Goal: Information Seeking & Learning: Learn about a topic

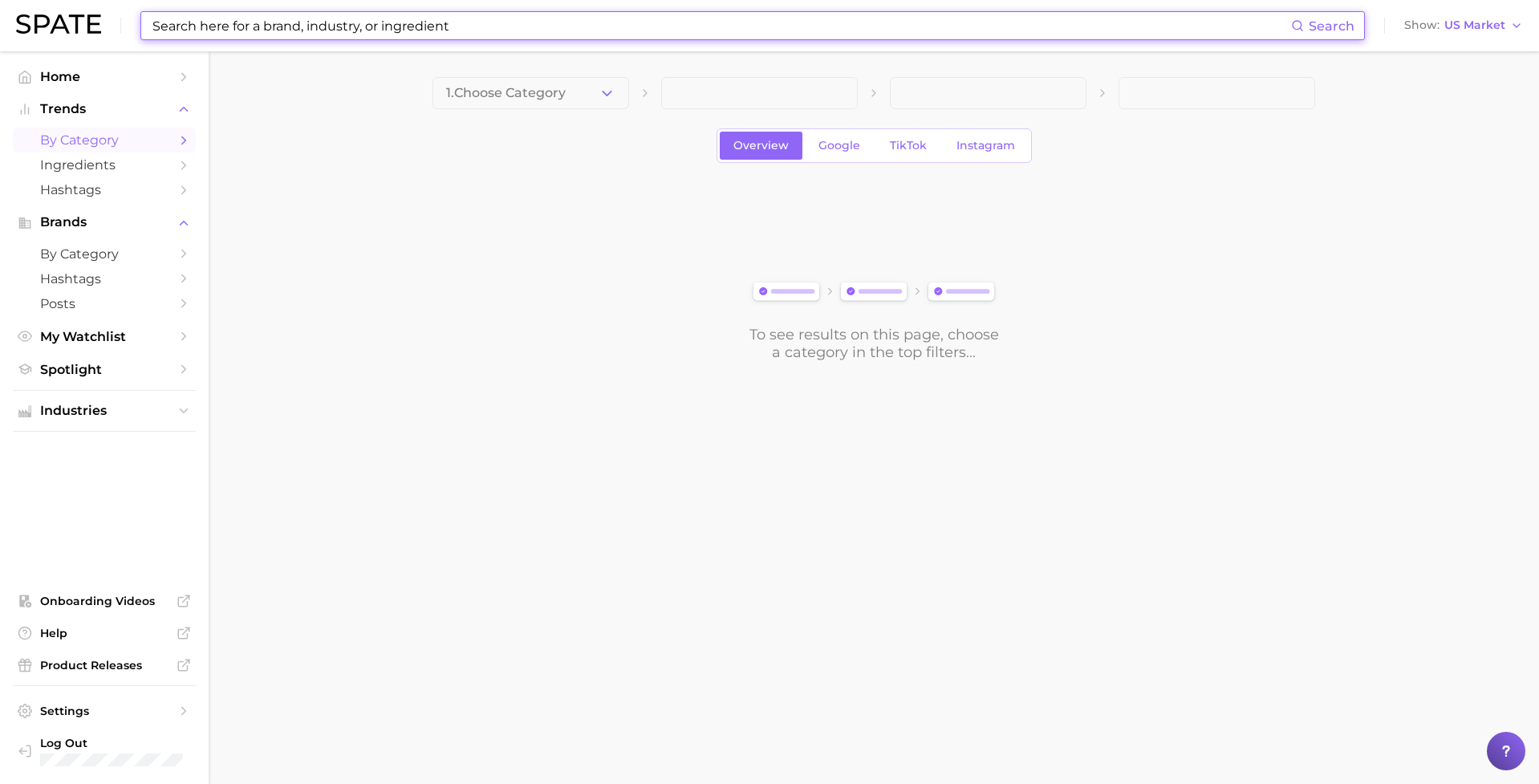
click at [484, 29] on input at bounding box center [721, 25] width 1140 height 27
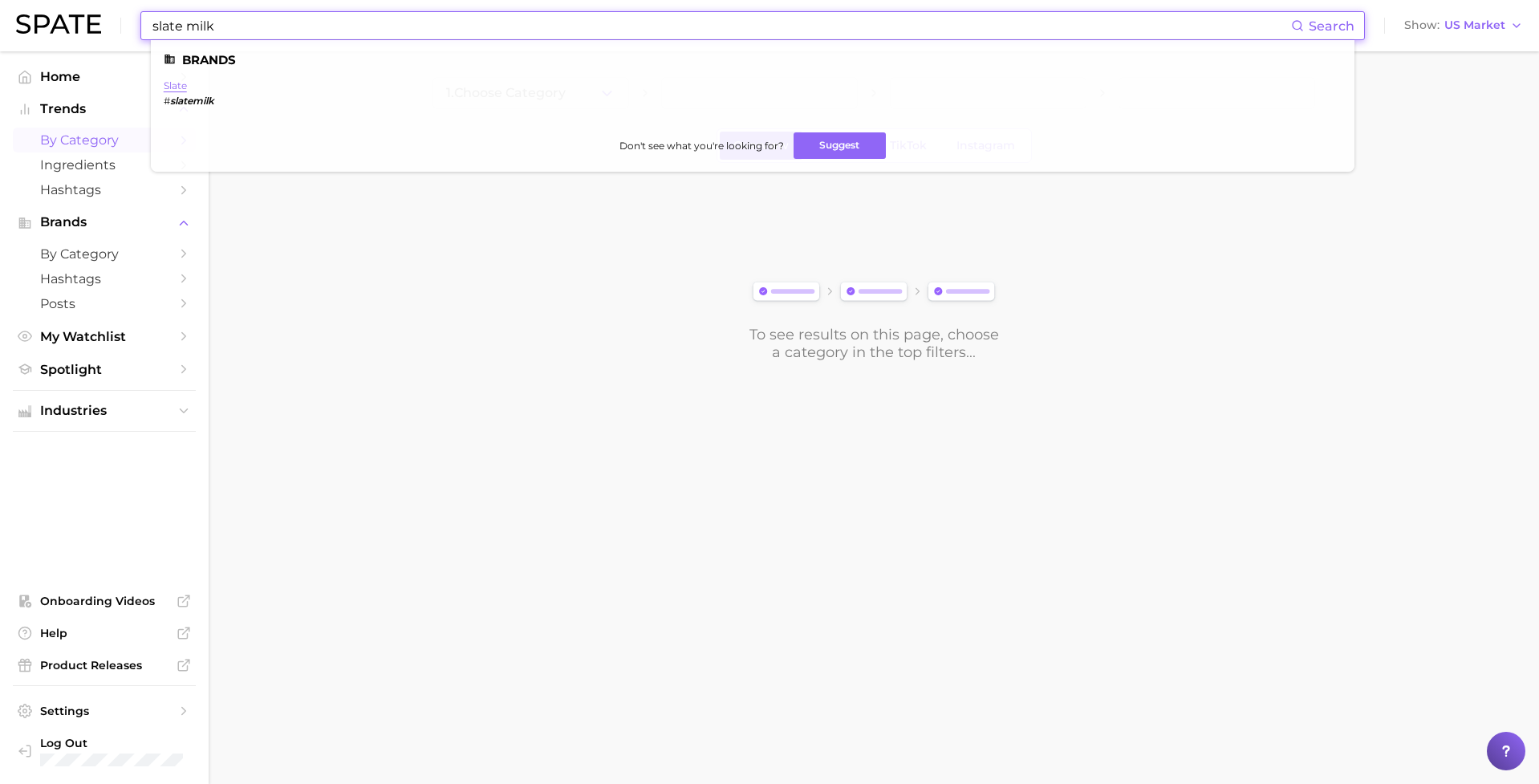
type input "slate milk"
click at [174, 84] on link "slate" at bounding box center [175, 85] width 23 height 12
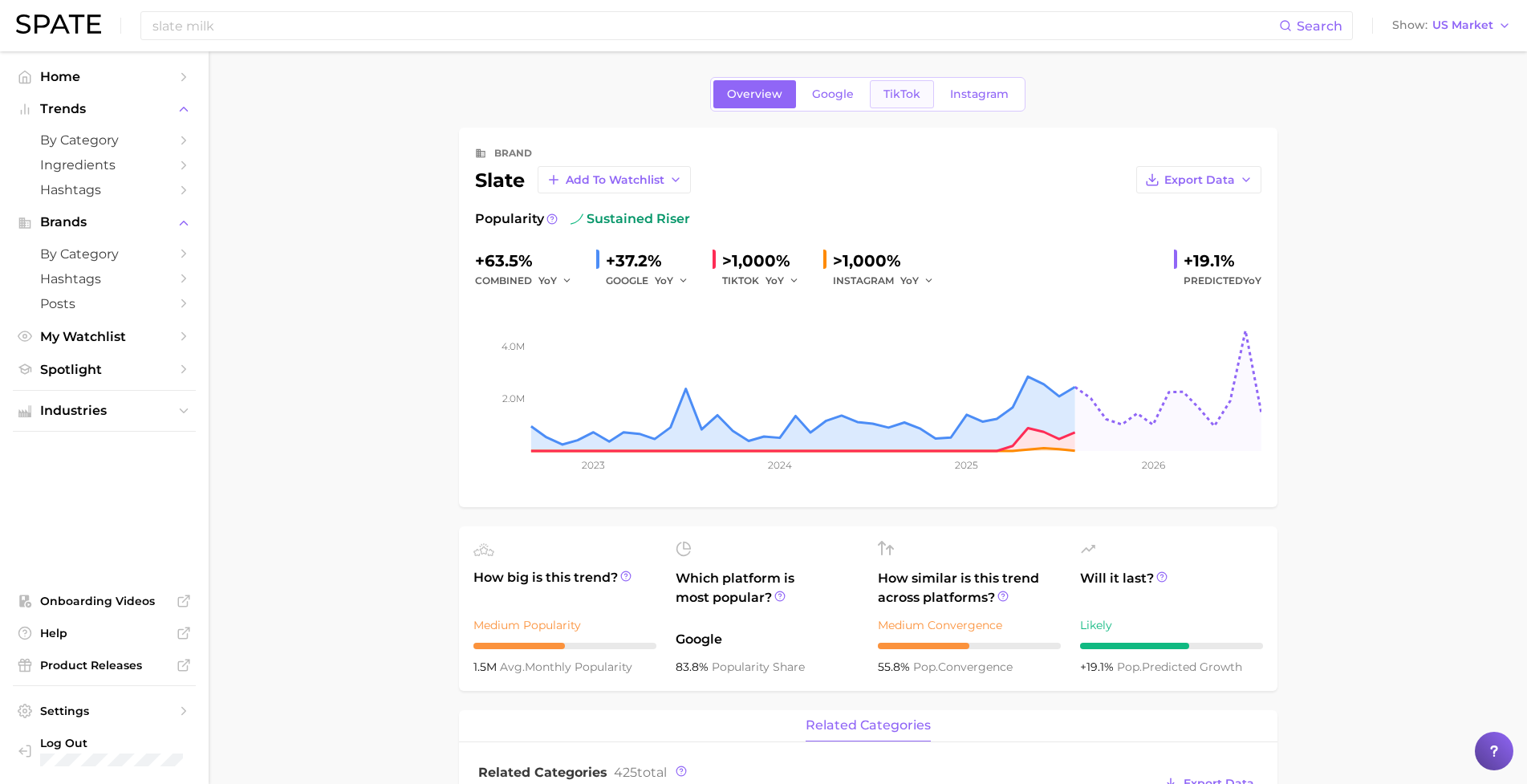
click at [895, 97] on span "TikTok" at bounding box center [901, 94] width 37 height 14
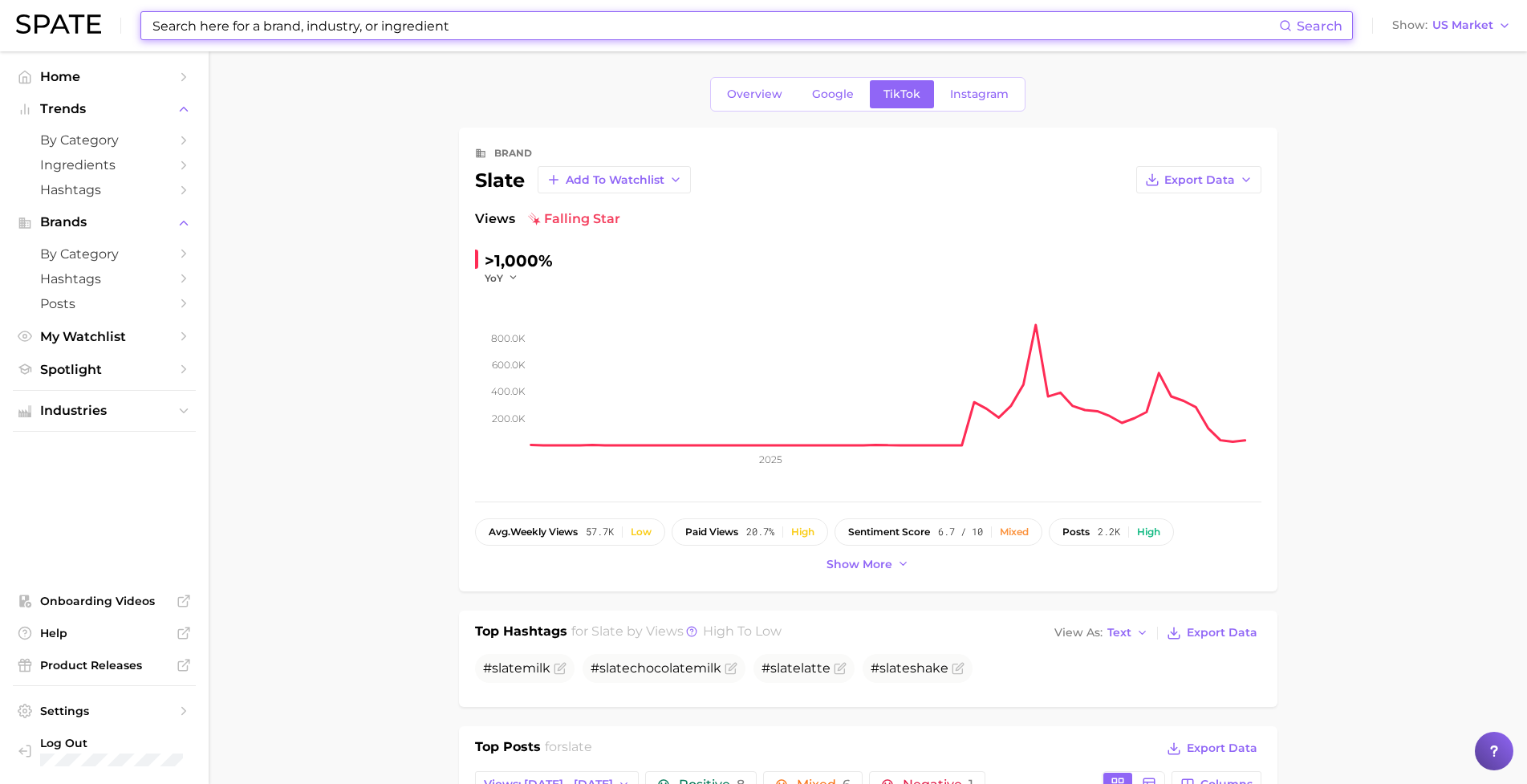
click at [373, 26] on input at bounding box center [715, 25] width 1128 height 27
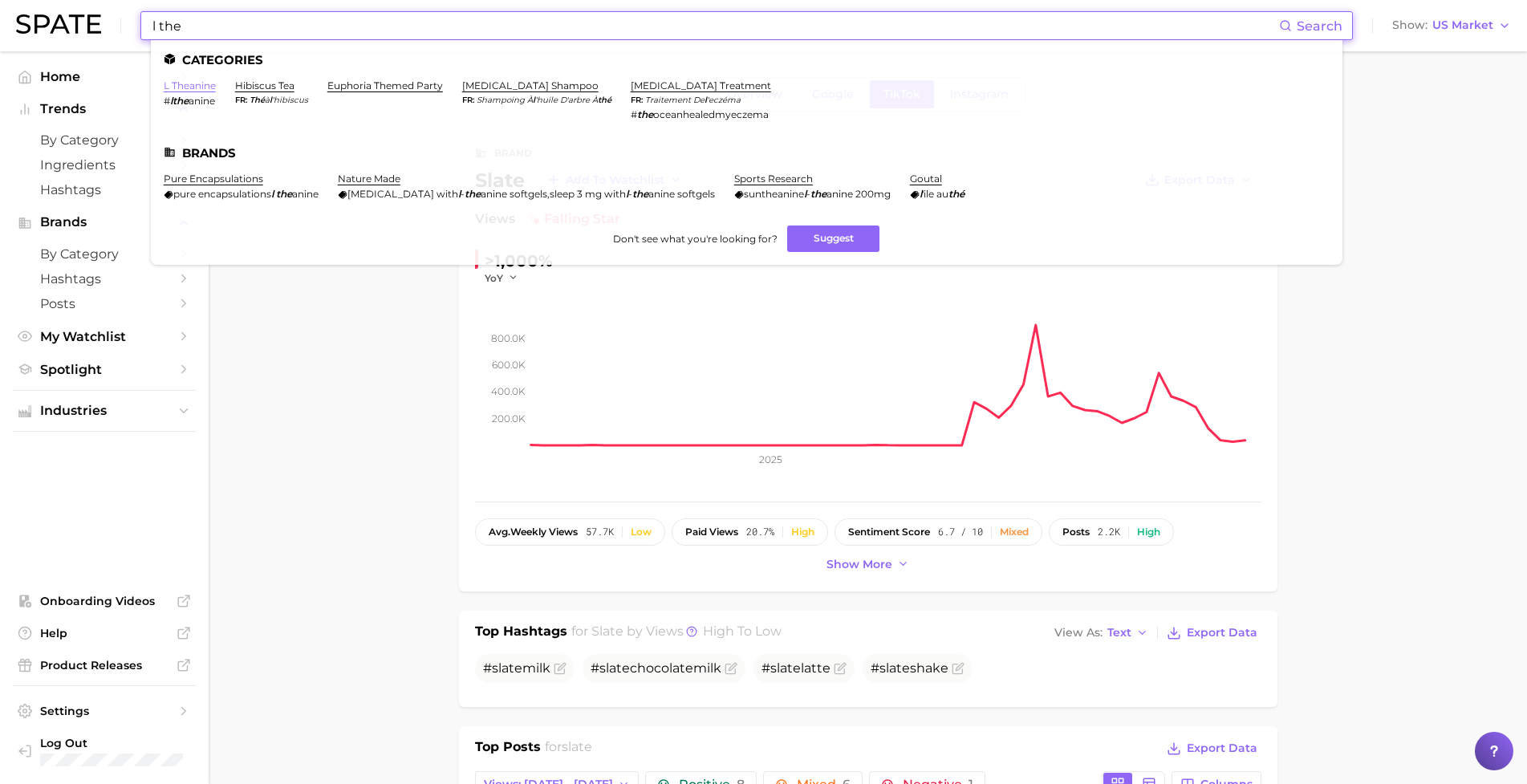
type input "l the"
click at [203, 87] on link "l theanine" at bounding box center [190, 85] width 52 height 12
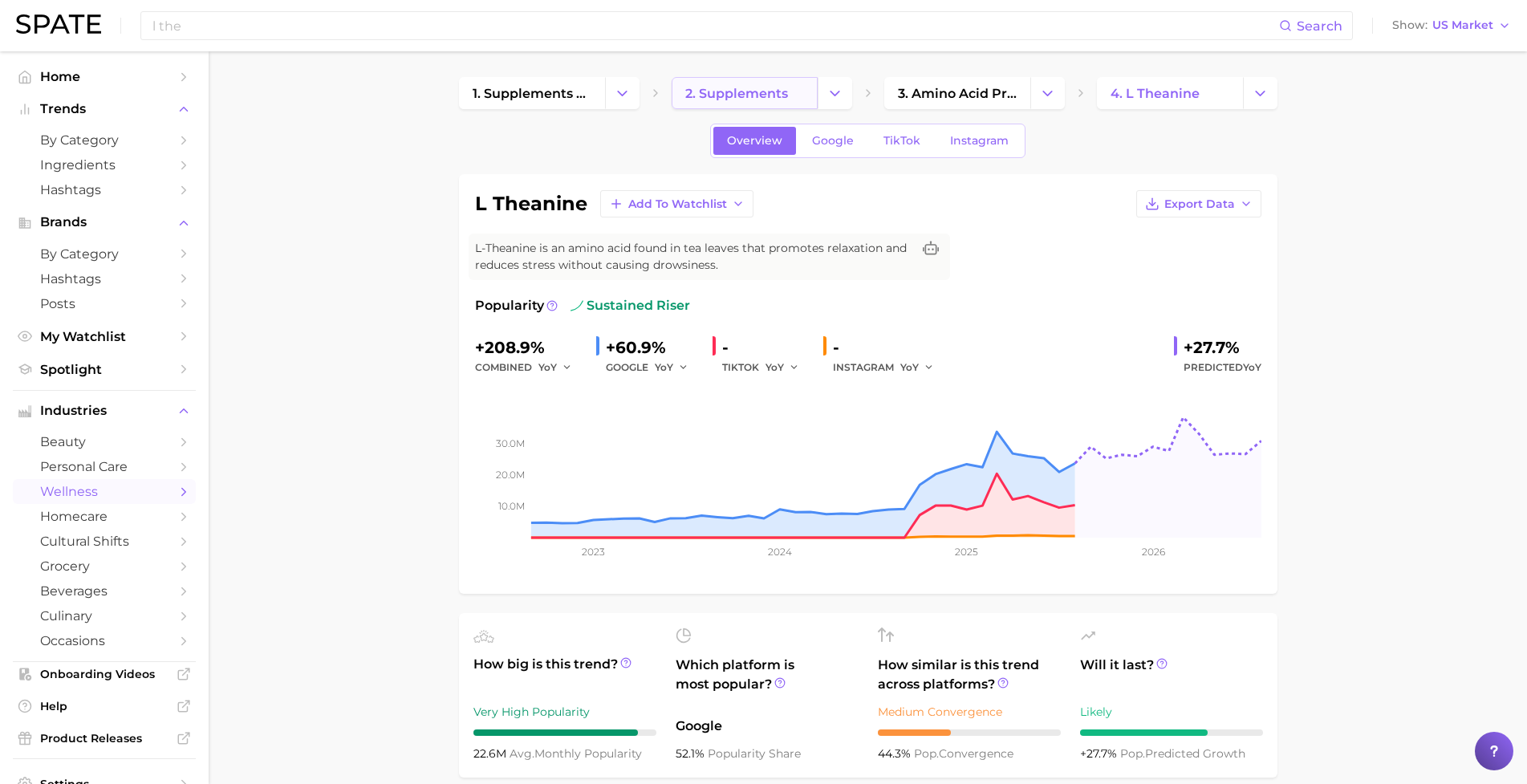
click at [730, 91] on span "2. supplements" at bounding box center [737, 93] width 103 height 16
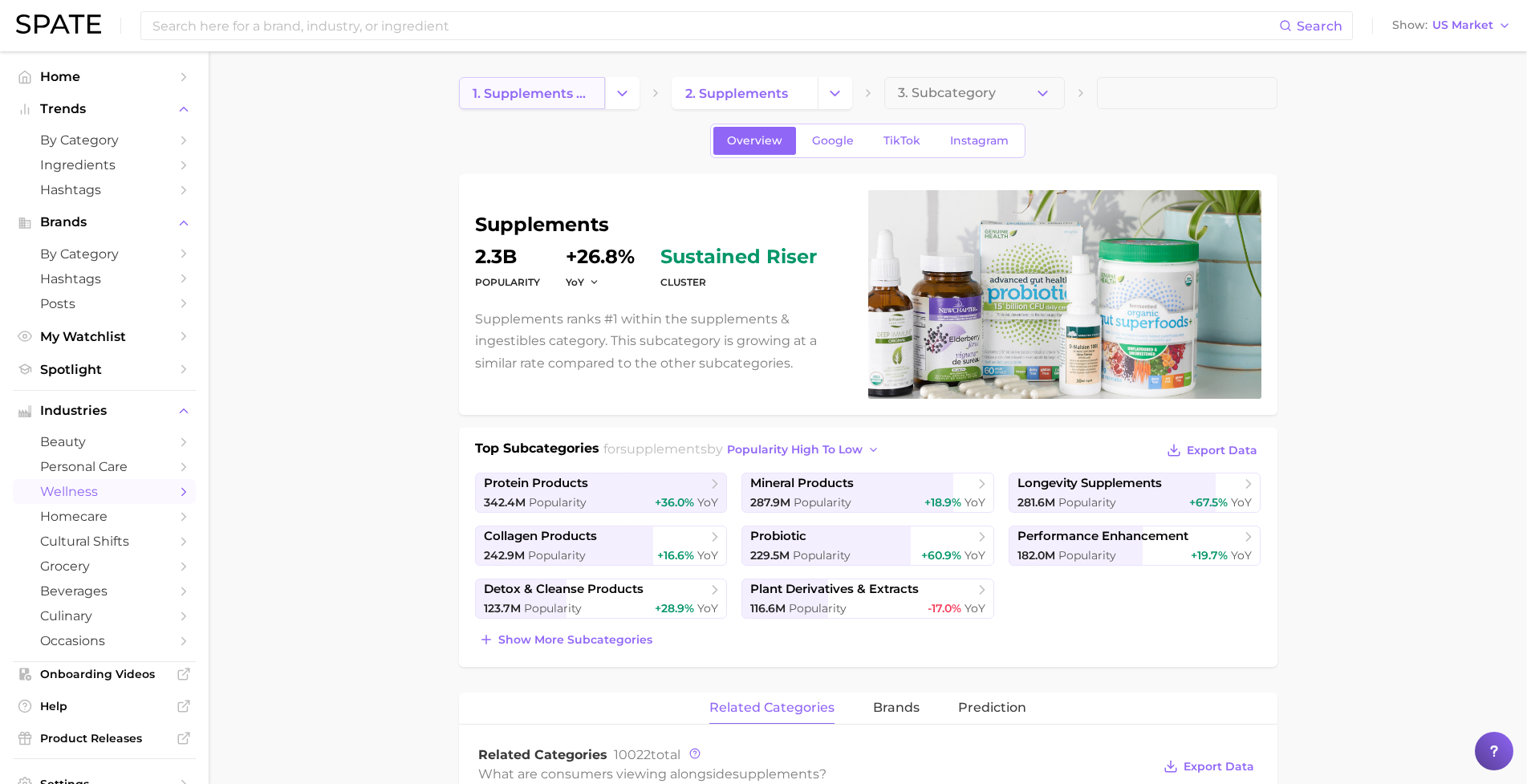
click at [558, 108] on link "1. supplements & ingestibles" at bounding box center [532, 92] width 146 height 32
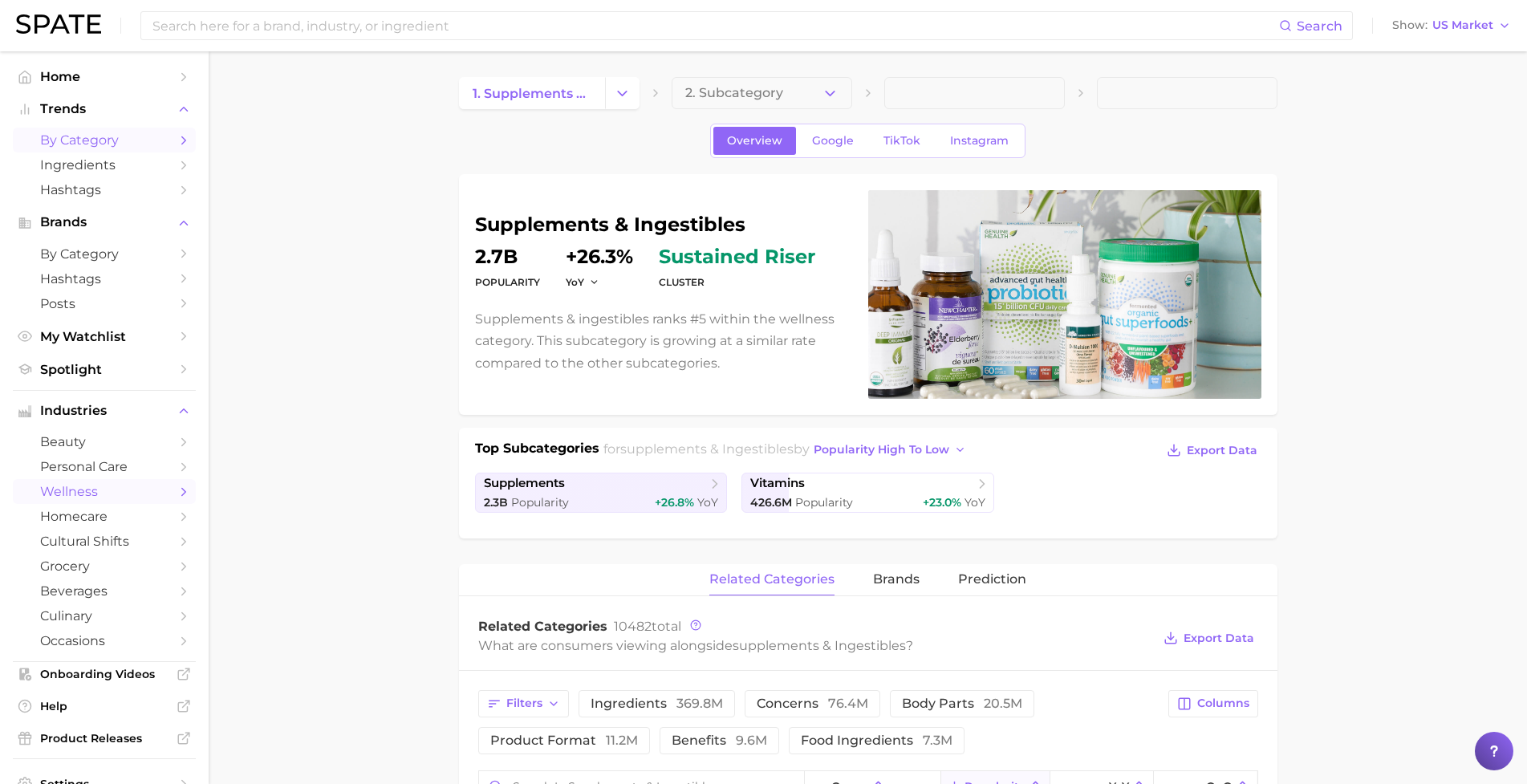
click at [121, 143] on span "by Category" at bounding box center [104, 140] width 128 height 16
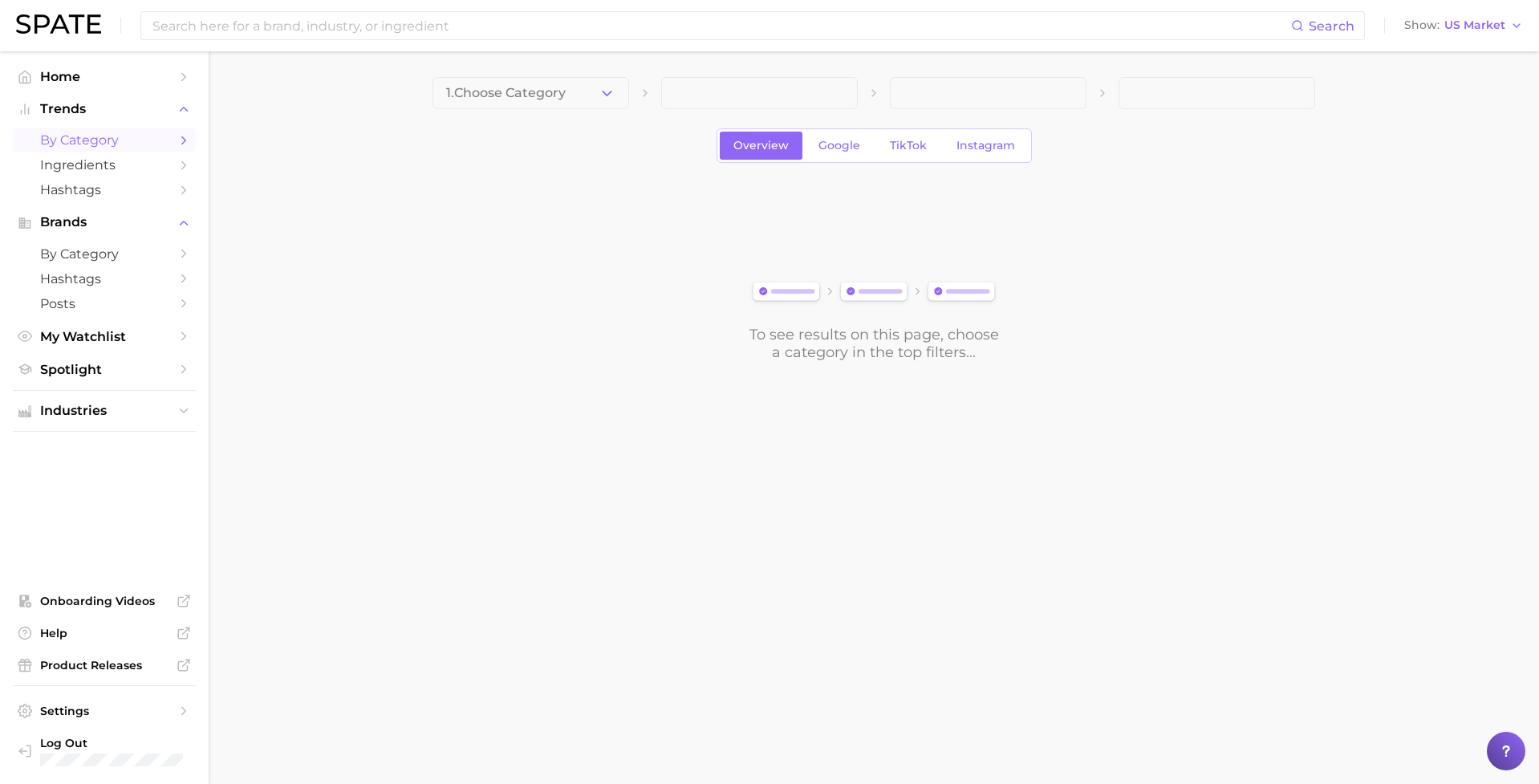
click at [548, 90] on span "1. Choose Category" at bounding box center [506, 93] width 119 height 15
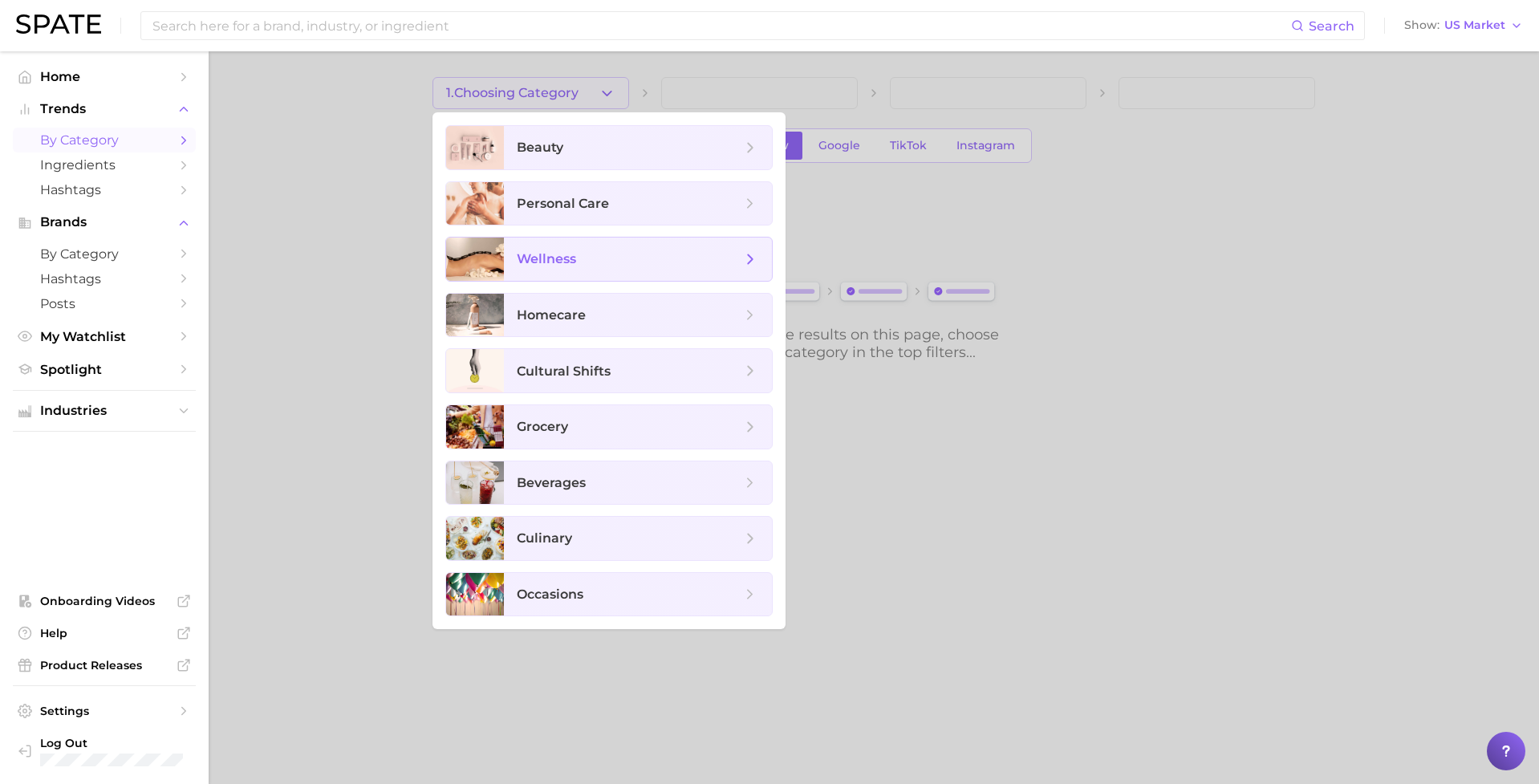
click at [573, 257] on span "wellness" at bounding box center [629, 259] width 225 height 18
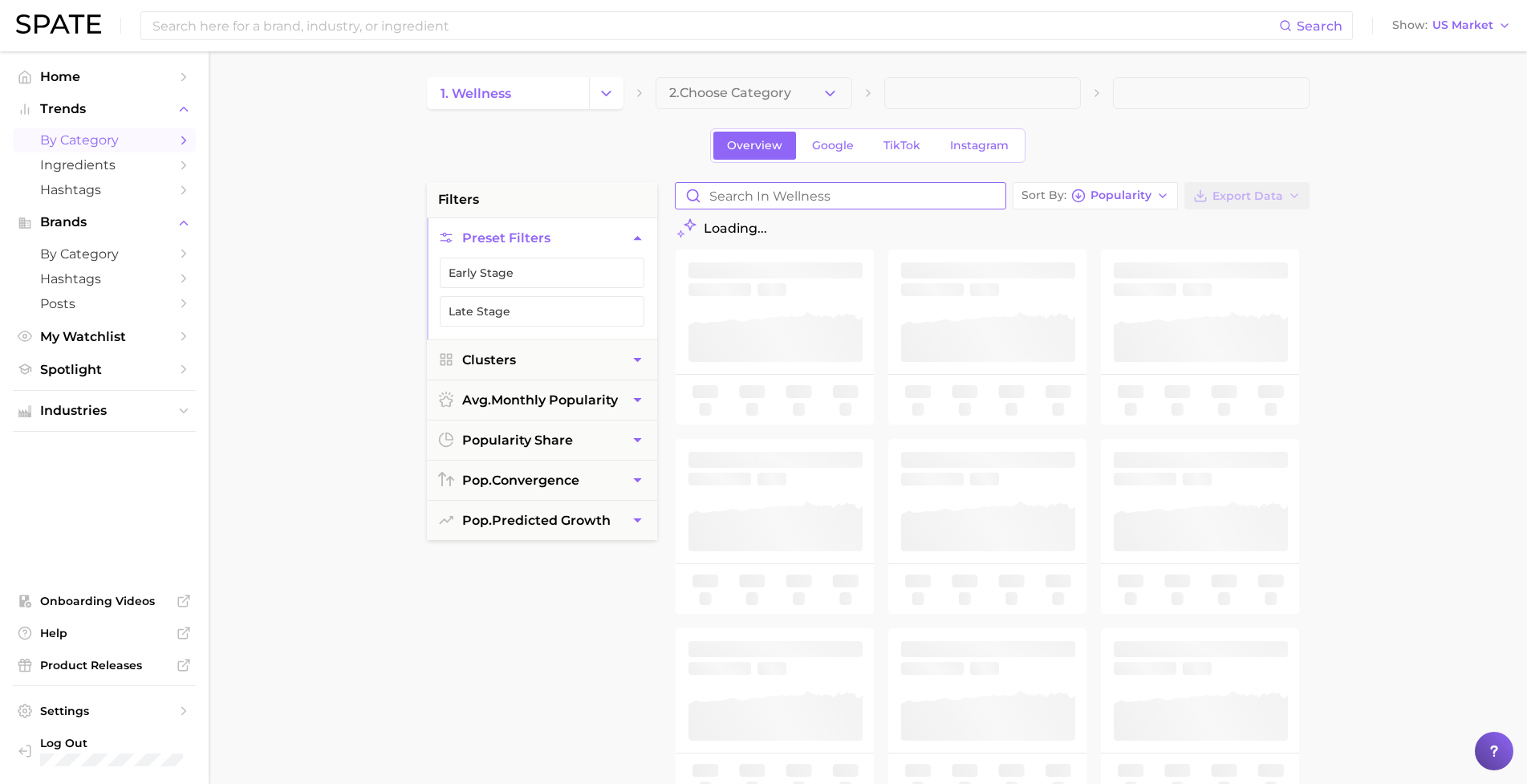
click at [814, 198] on input "Search in wellness" at bounding box center [841, 195] width 330 height 25
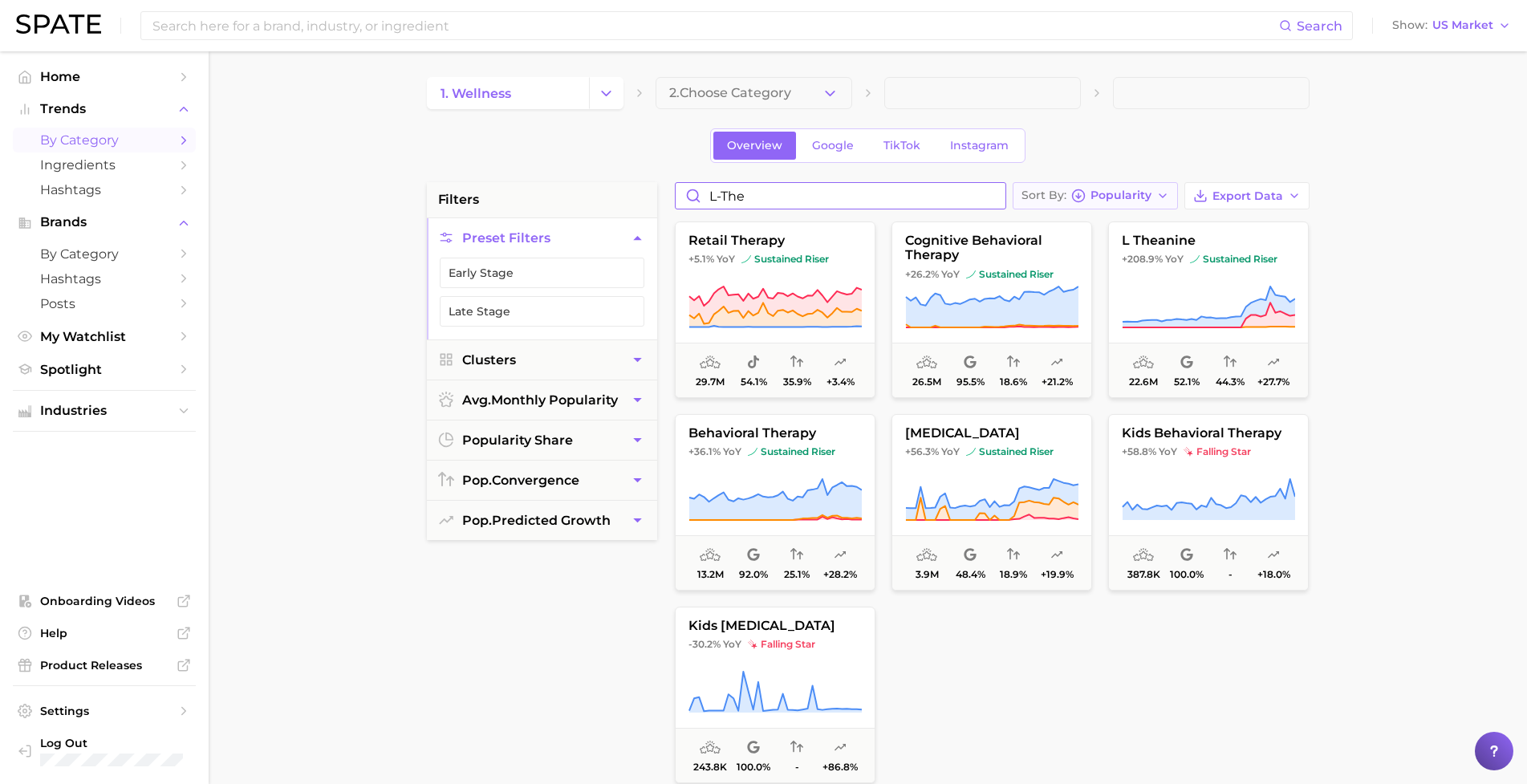
type input "l-the"
click at [1138, 198] on span "Popularity" at bounding box center [1121, 195] width 61 height 9
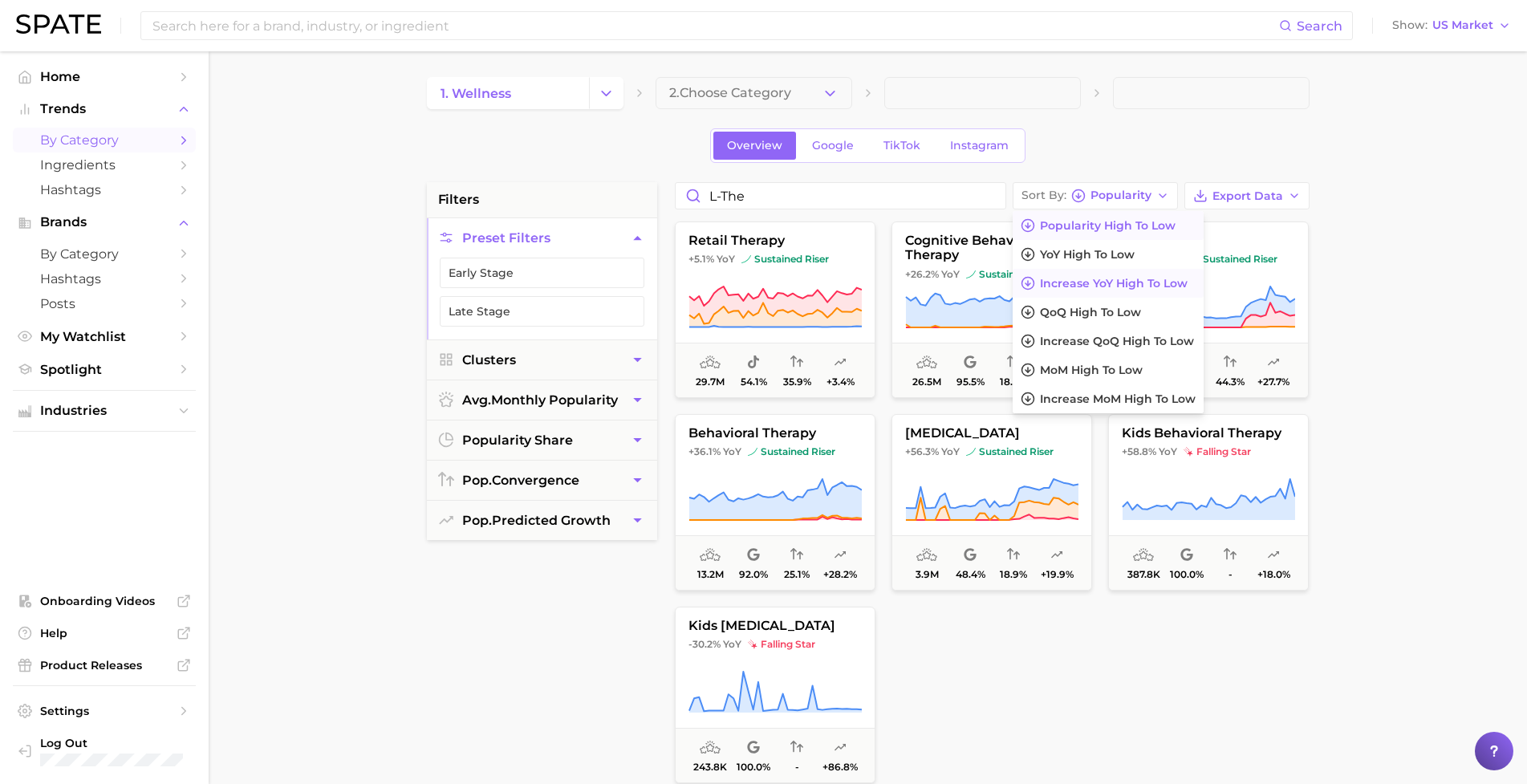
click at [1124, 271] on button "Increase YoY high to low" at bounding box center [1109, 283] width 191 height 29
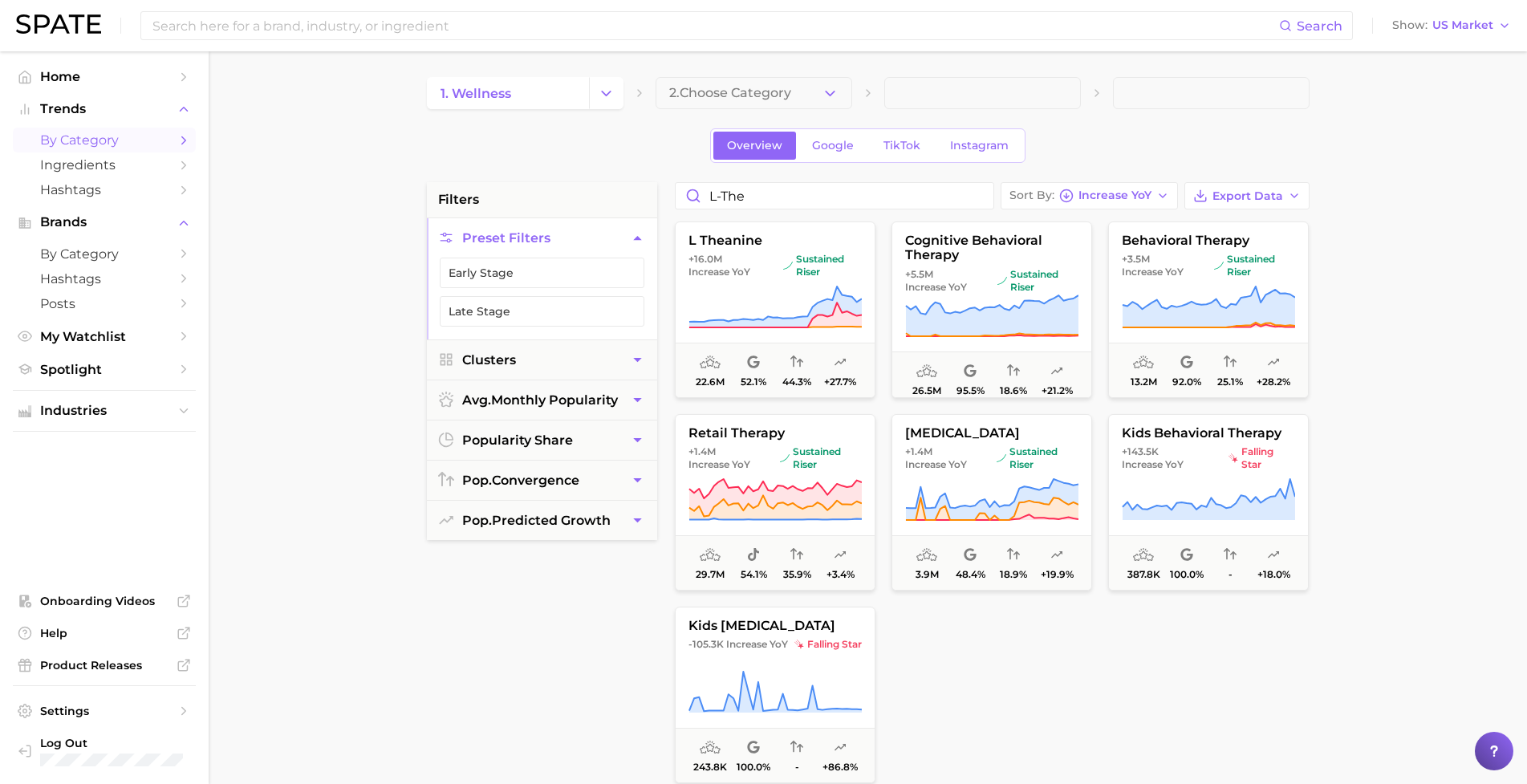
click at [364, 399] on main "1. wellness 2. Choose Category Overview Google TikTok Instagram filters Preset …" at bounding box center [868, 660] width 1319 height 1217
